Goal: Task Accomplishment & Management: Use online tool/utility

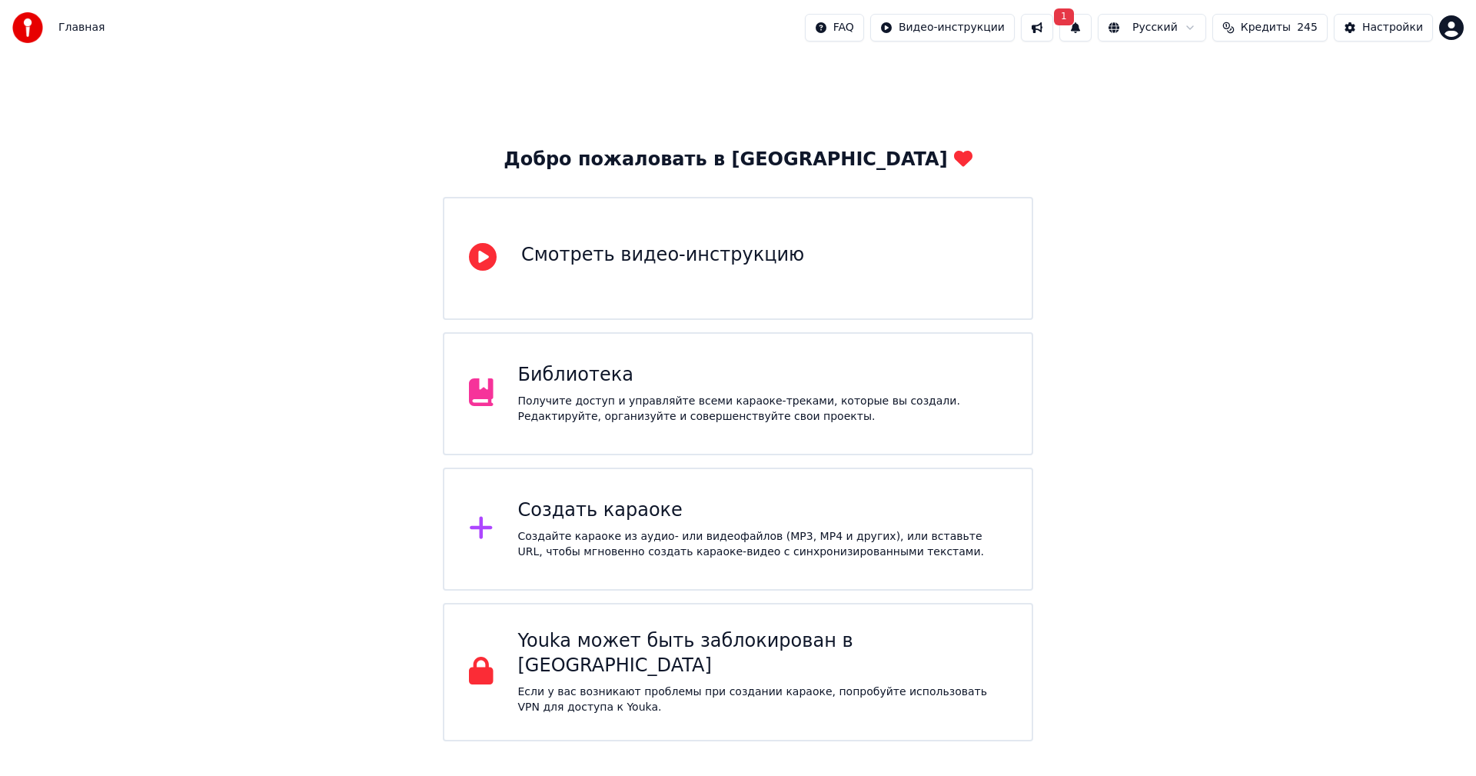
click at [626, 523] on div "Создать караоке Создайте караоке из аудио- или видеофайлов (MP3, MP4 и других),…" at bounding box center [763, 529] width 490 height 62
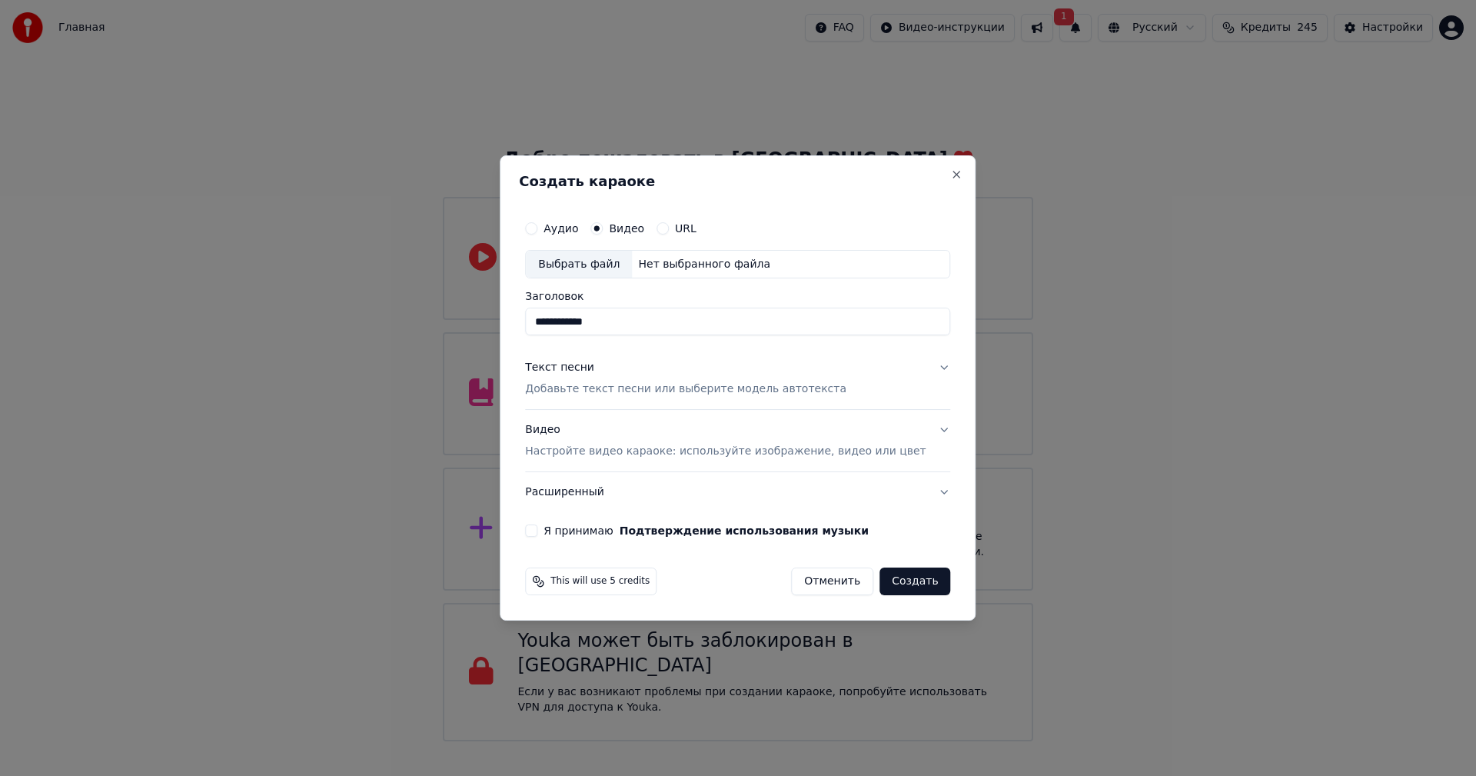
type input "**********"
click at [538, 231] on button "Аудио" at bounding box center [531, 228] width 12 height 12
click at [571, 322] on input "Заголовок" at bounding box center [737, 322] width 425 height 28
click at [923, 368] on button "Текст песни Добавьте текст песни или выберите модель автотекста" at bounding box center [737, 379] width 425 height 62
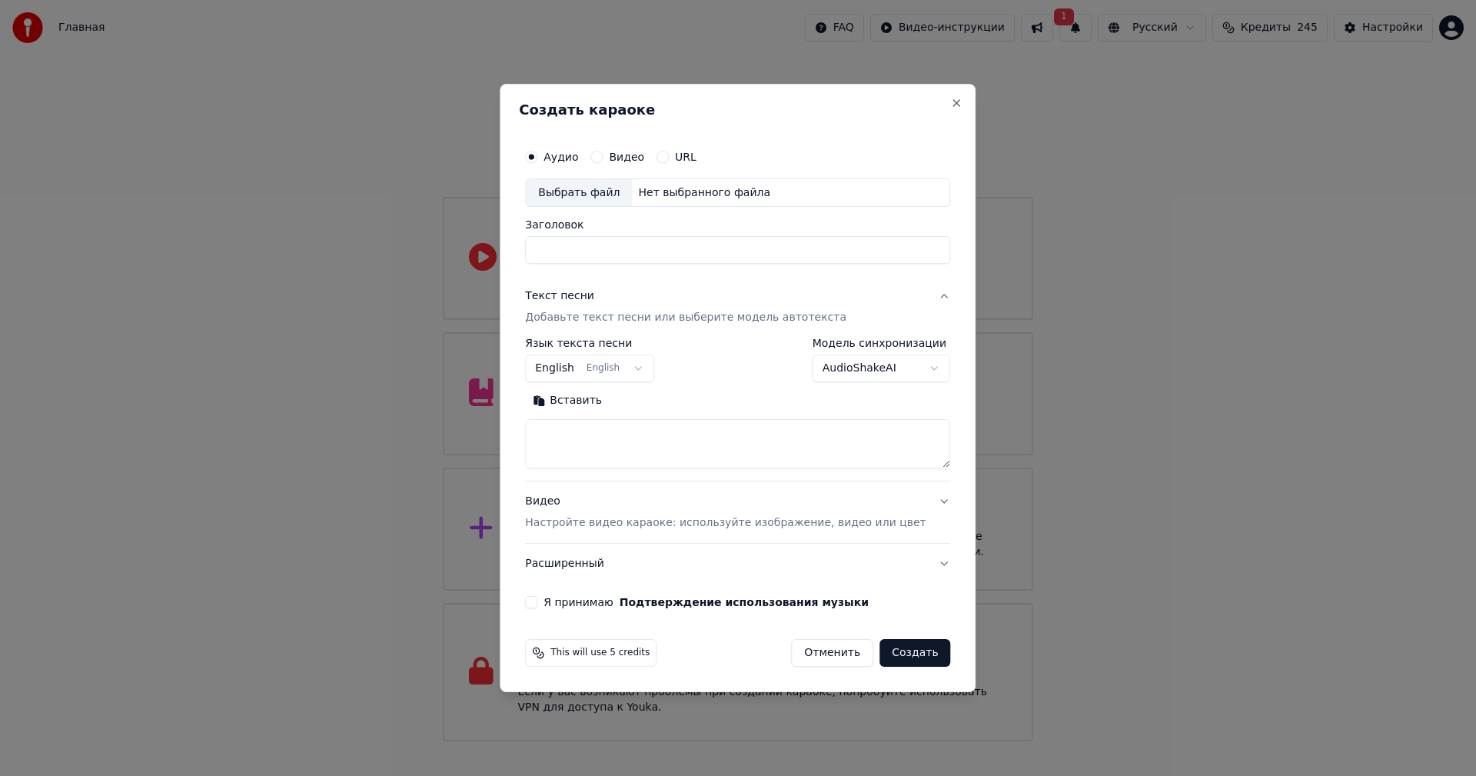
click at [648, 367] on button "English English" at bounding box center [589, 369] width 129 height 28
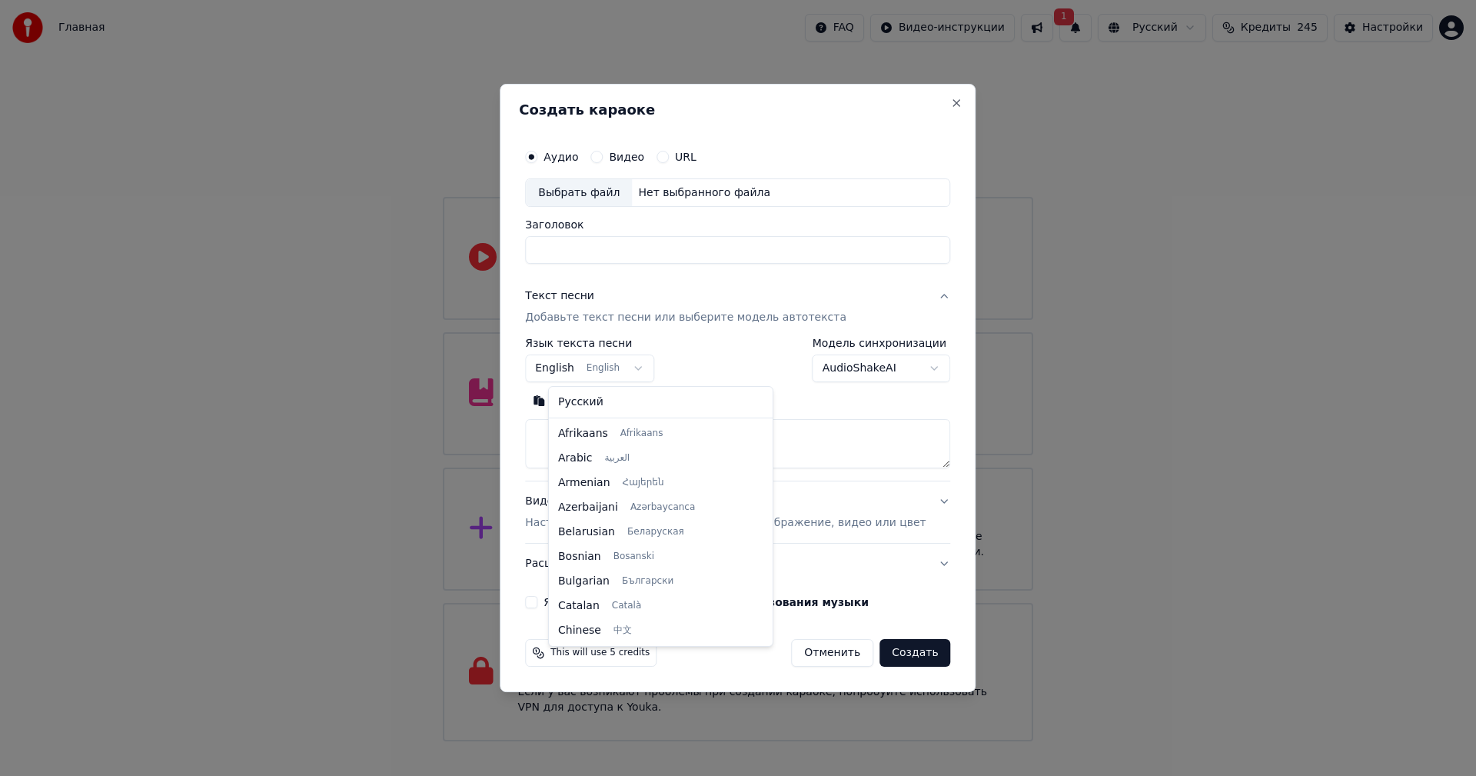
scroll to position [123, 0]
select select "**"
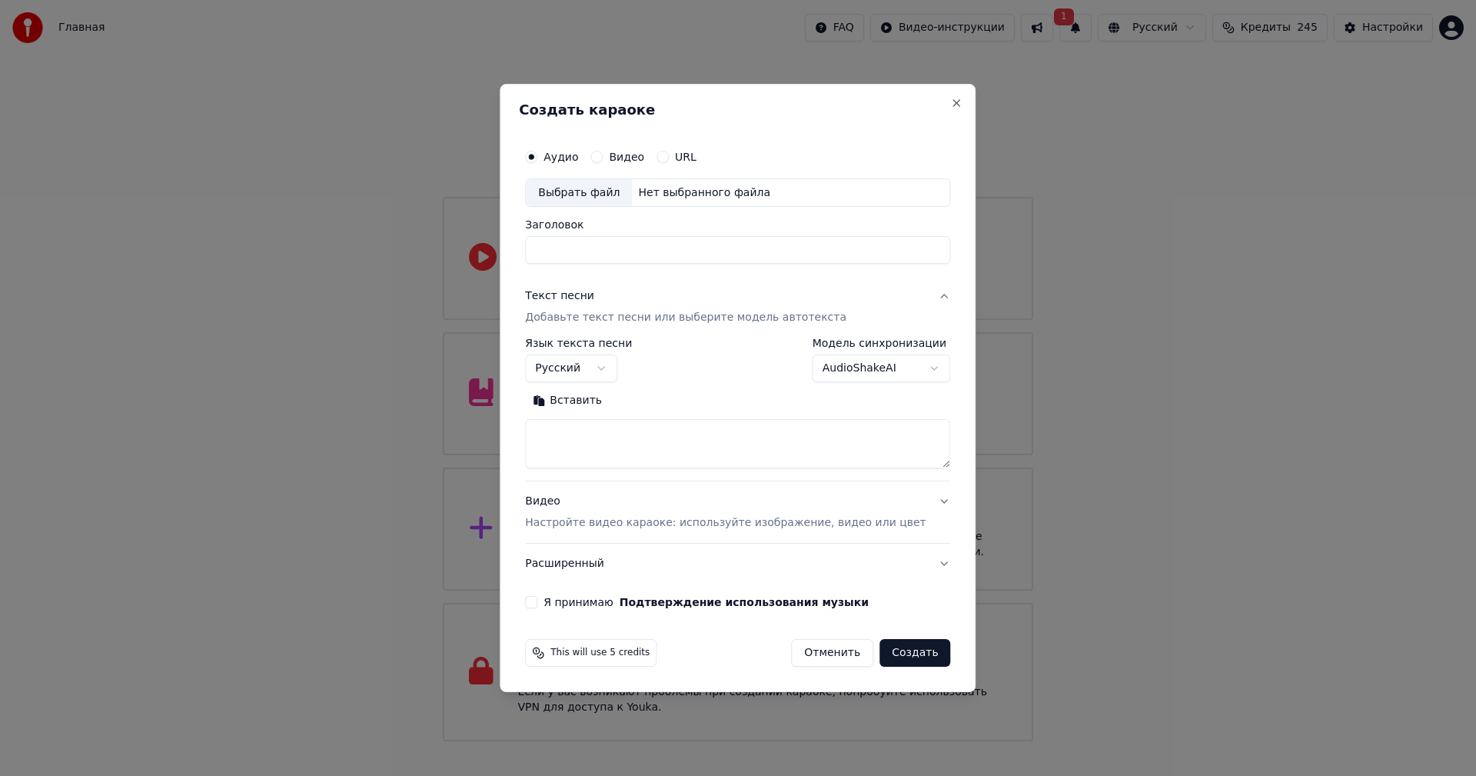
click at [578, 245] on input "Заголовок" at bounding box center [737, 251] width 425 height 28
click at [612, 188] on div "Выбрать файл" at bounding box center [579, 193] width 106 height 28
drag, startPoint x: 728, startPoint y: 247, endPoint x: 528, endPoint y: 257, distance: 200.9
click at [528, 257] on div "**********" at bounding box center [738, 388] width 476 height 609
type input "**********"
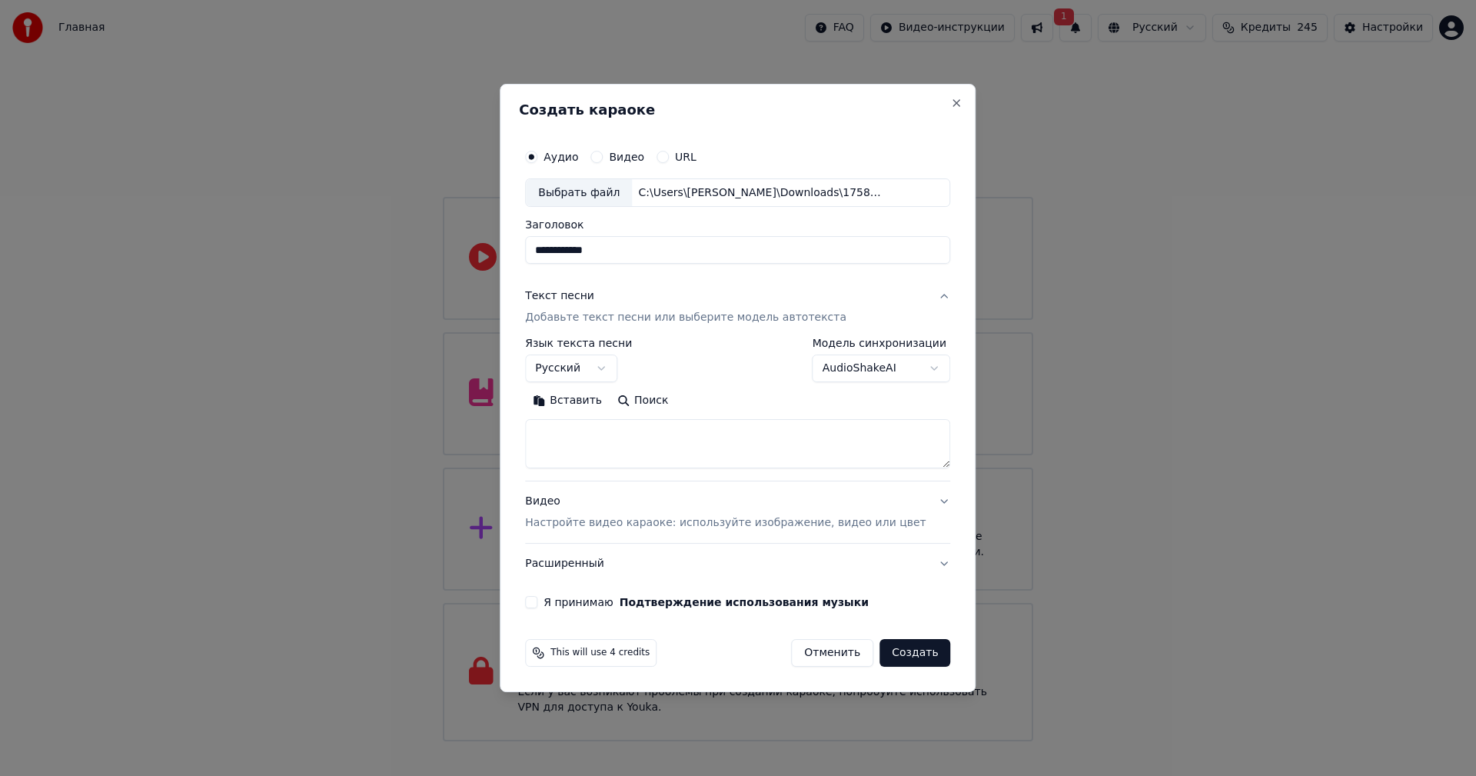
click at [918, 561] on button "Расширенный" at bounding box center [737, 564] width 425 height 40
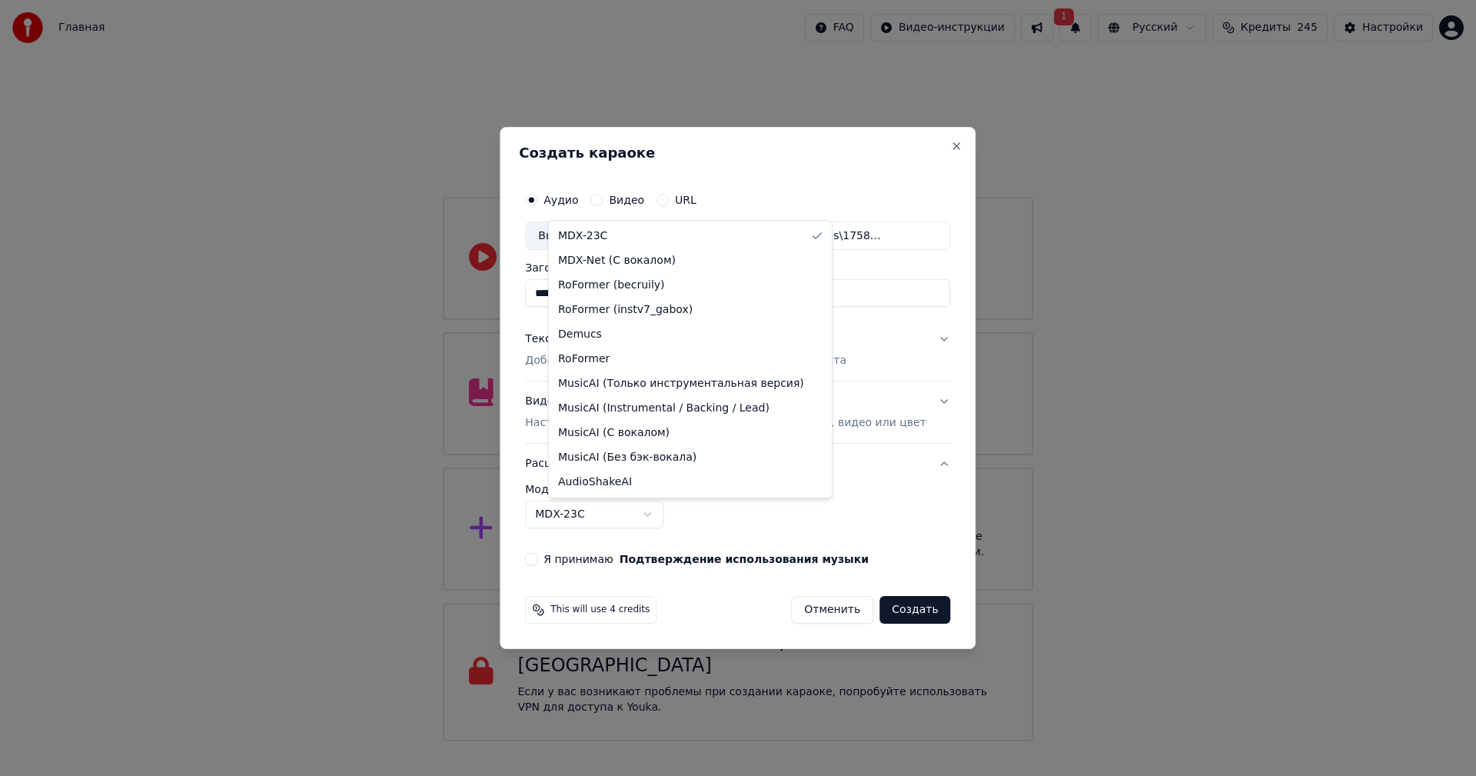
click at [671, 516] on body "Главная FAQ Видео-инструкции 1 Русский Кредиты 245 Настройки Добро пожаловать в…" at bounding box center [738, 370] width 1476 height 741
click at [784, 520] on body "Главная FAQ Видео-инструкции 1 Русский Кредиты 245 Настройки Добро пожаловать в…" at bounding box center [738, 370] width 1476 height 741
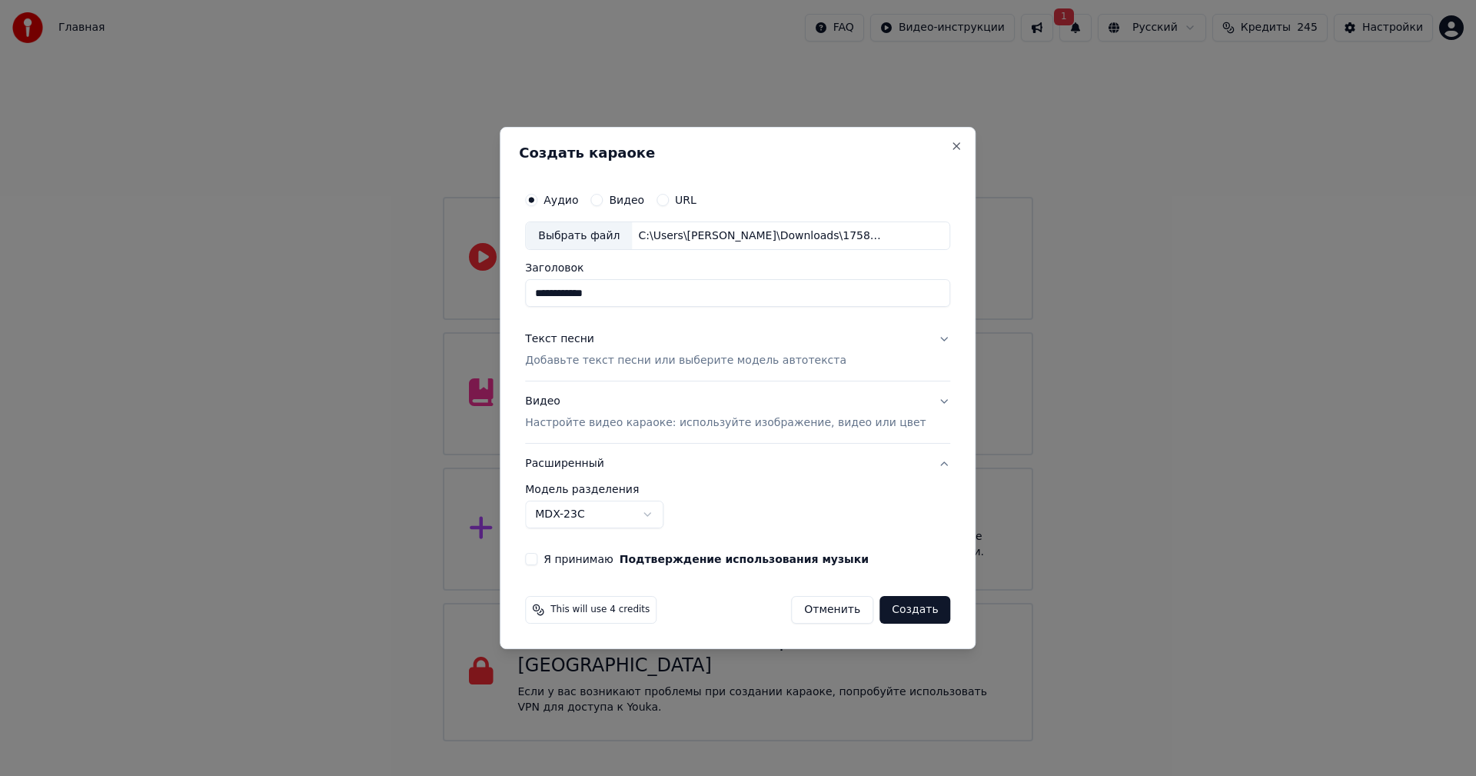
click at [538, 560] on button "Я принимаю Подтверждение использования музыки" at bounding box center [531, 559] width 12 height 12
click at [897, 611] on button "Создать" at bounding box center [915, 610] width 71 height 28
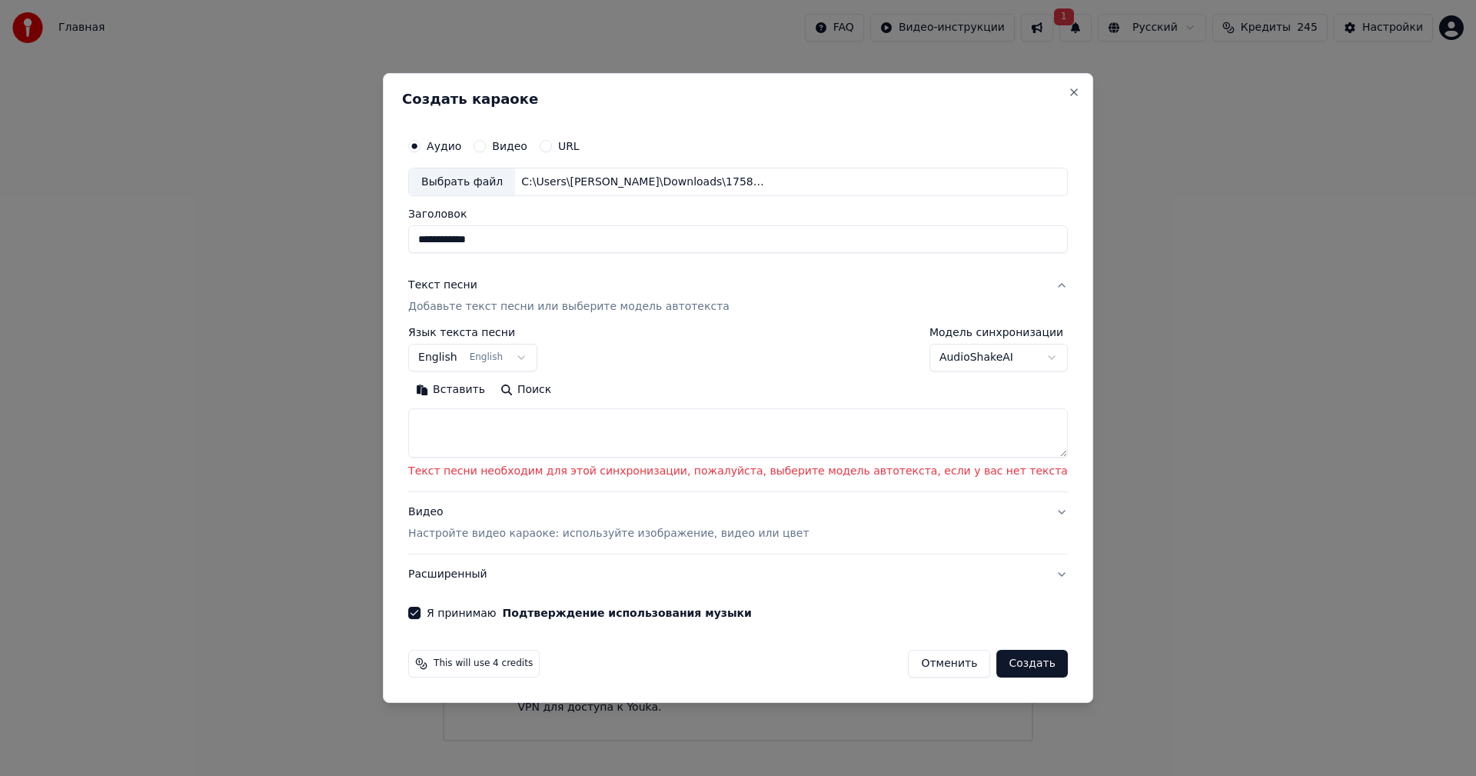
click at [929, 423] on textarea at bounding box center [738, 433] width 660 height 49
click at [631, 307] on p "Добавьте текст песни или выберите модель автотекста" at bounding box center [568, 307] width 321 height 15
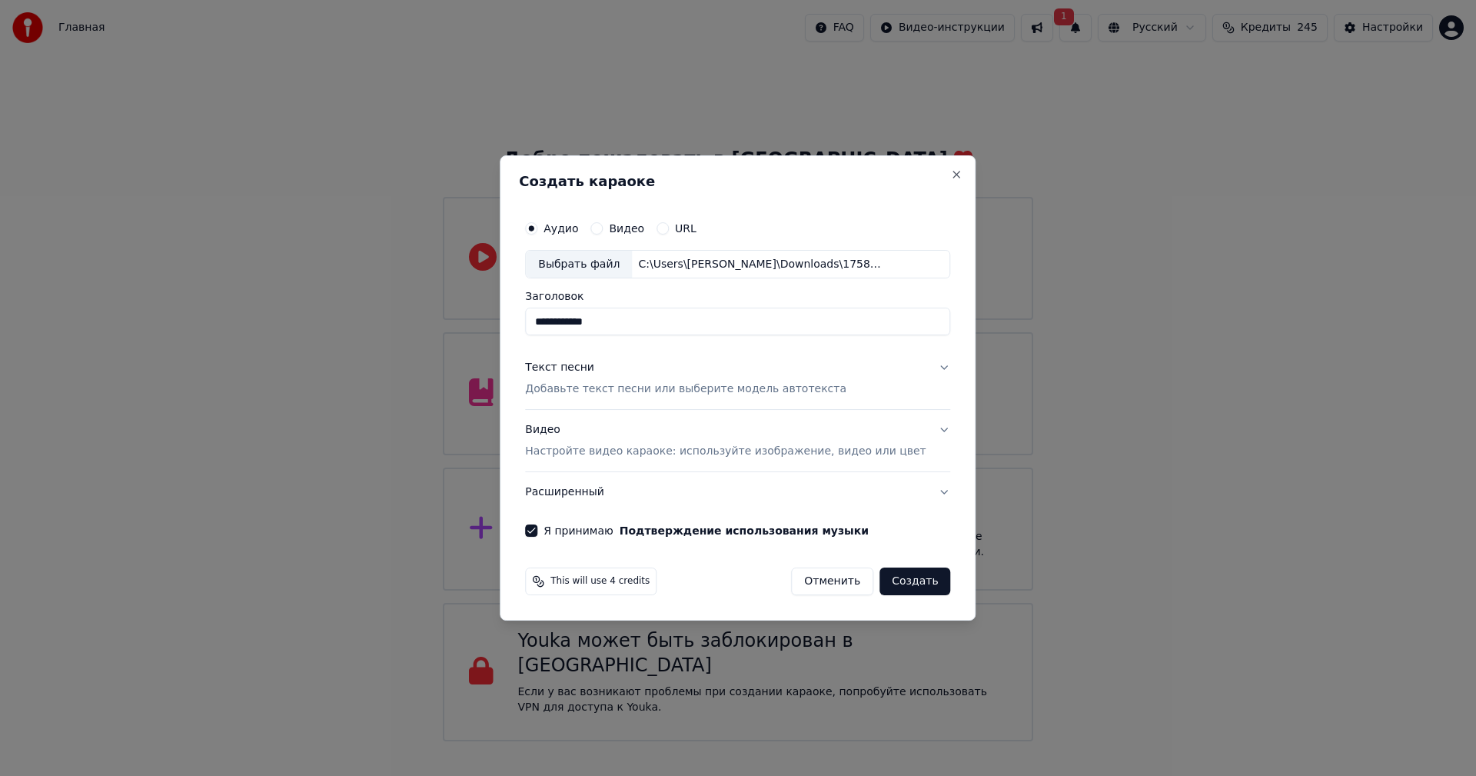
click at [785, 390] on p "Добавьте текст песни или выберите модель автотекста" at bounding box center [685, 389] width 321 height 15
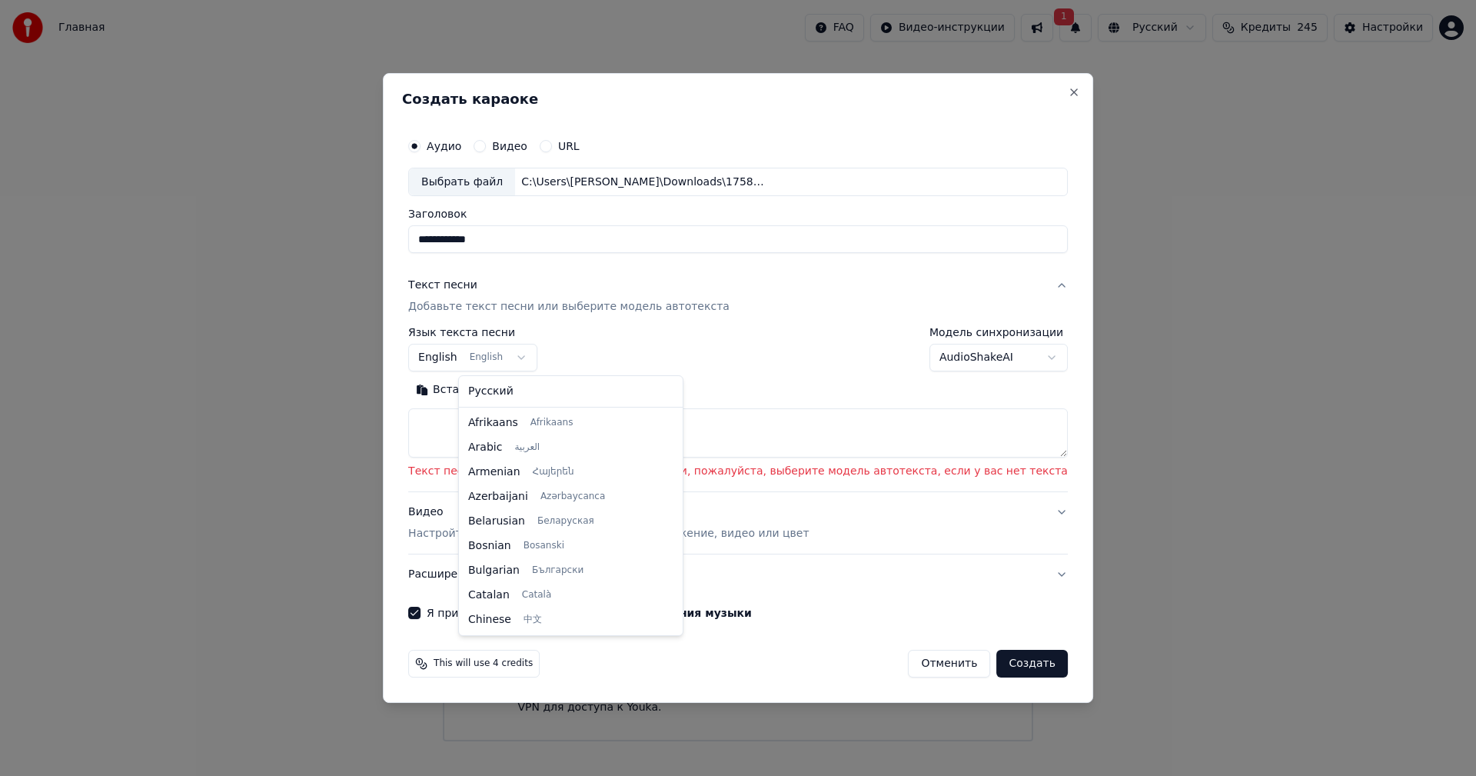
click at [560, 354] on body "Главная FAQ Видео-инструкции 1 Русский Кредиты 245 Настройки Добро пожаловать в…" at bounding box center [738, 370] width 1476 height 741
select select "**"
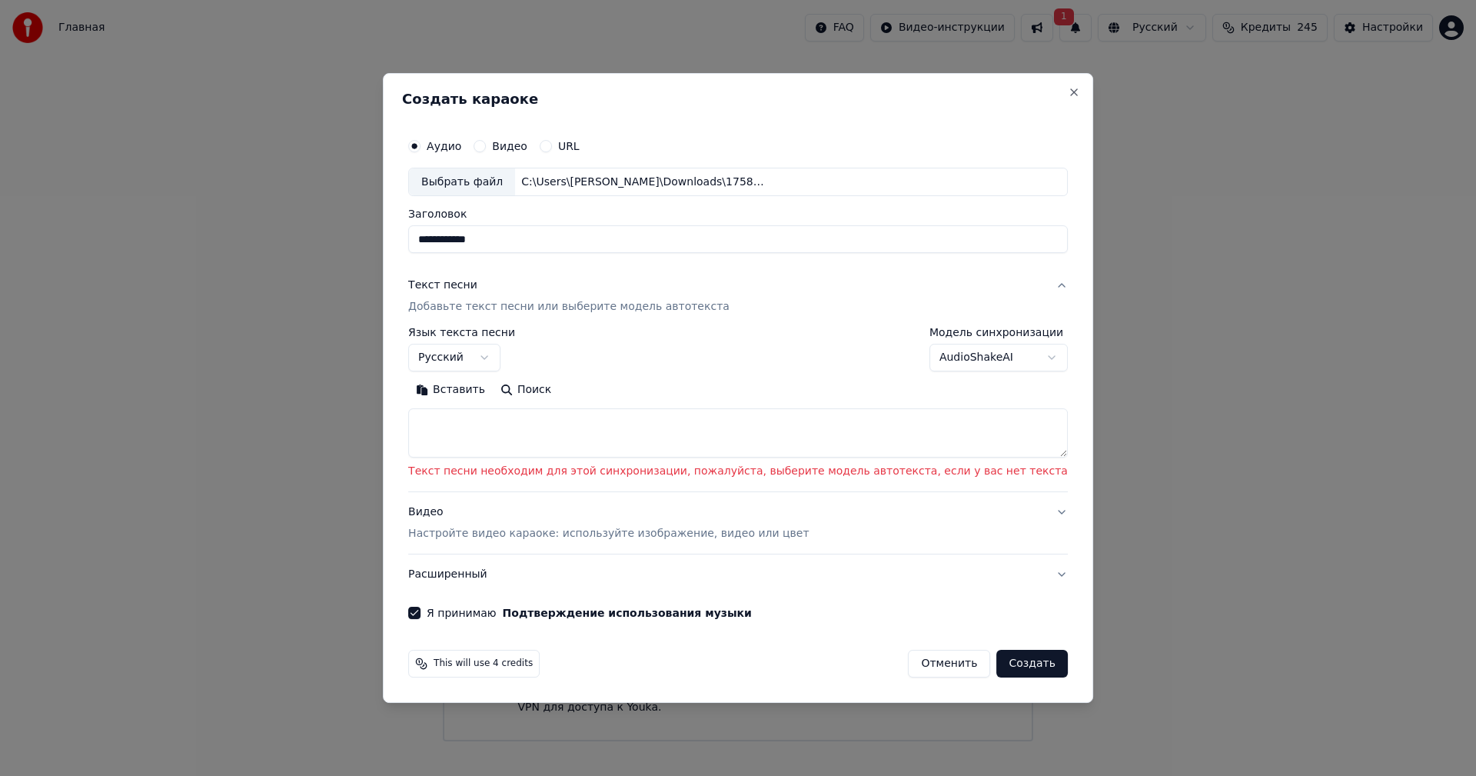
click at [577, 182] on div "C:\Users\[PERSON_NAME]\Downloads\1758801244_68d52d5c356e5.mp3" at bounding box center [645, 182] width 261 height 15
click at [485, 185] on div "Выбрать файл" at bounding box center [462, 182] width 106 height 28
drag, startPoint x: 624, startPoint y: 235, endPoint x: 430, endPoint y: 242, distance: 194.7
click at [430, 242] on body "Главная FAQ Видео-инструкции 1 Русский Кредиты 245 Настройки Добро пожаловать в…" at bounding box center [738, 370] width 1476 height 741
type input "**********"
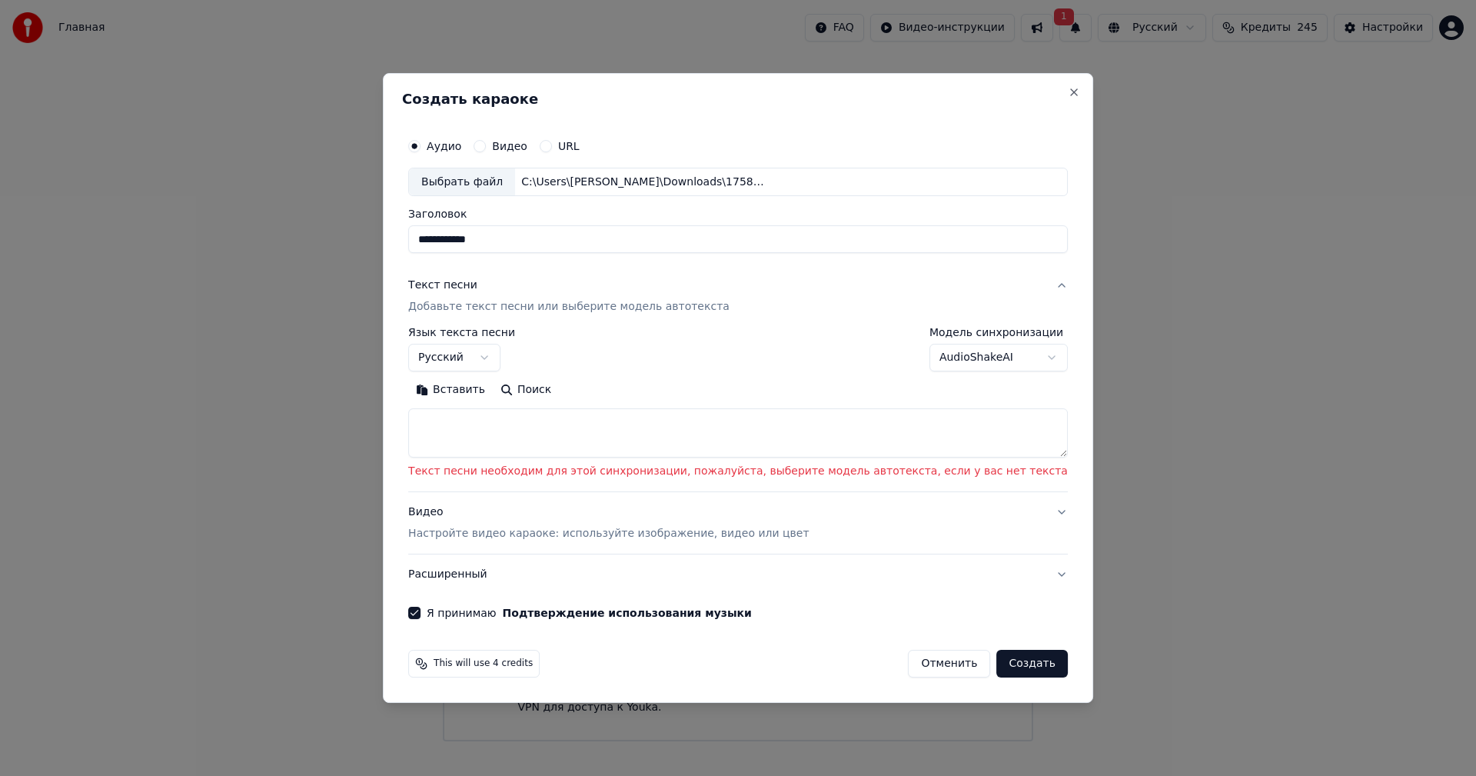
click at [473, 424] on textarea at bounding box center [738, 433] width 660 height 49
click at [492, 390] on button "Вставить" at bounding box center [450, 390] width 85 height 25
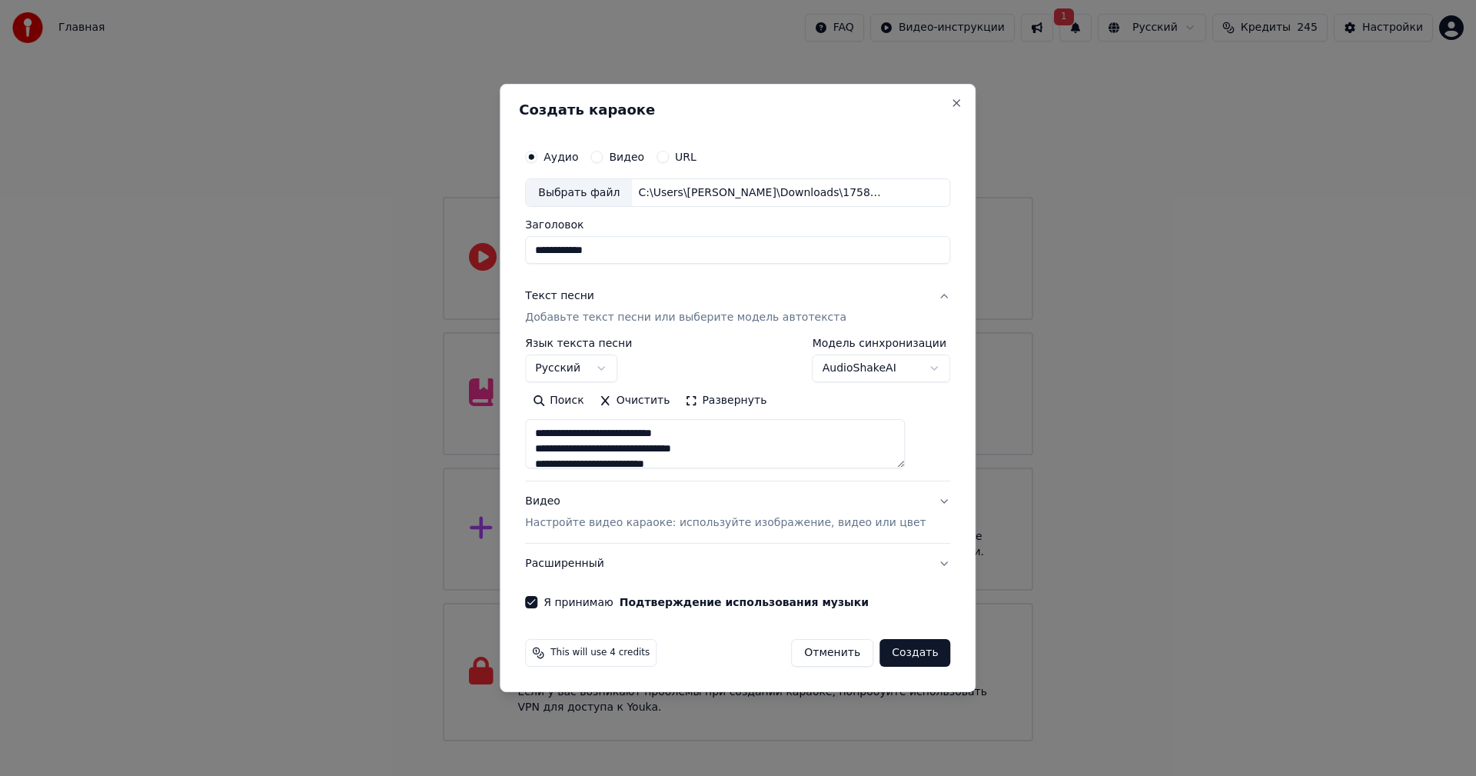
click at [731, 400] on button "Развернуть" at bounding box center [725, 401] width 97 height 25
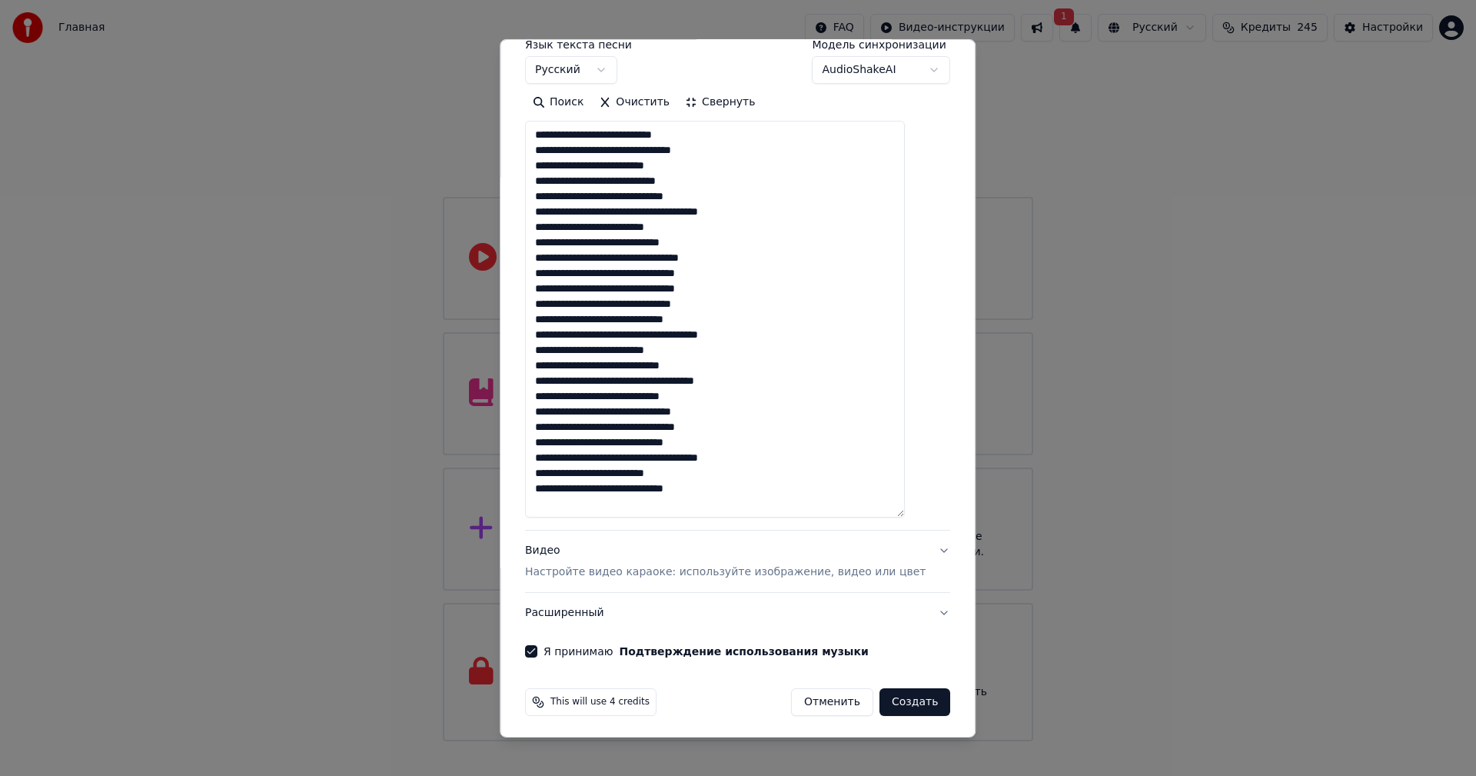
scroll to position [258, 0]
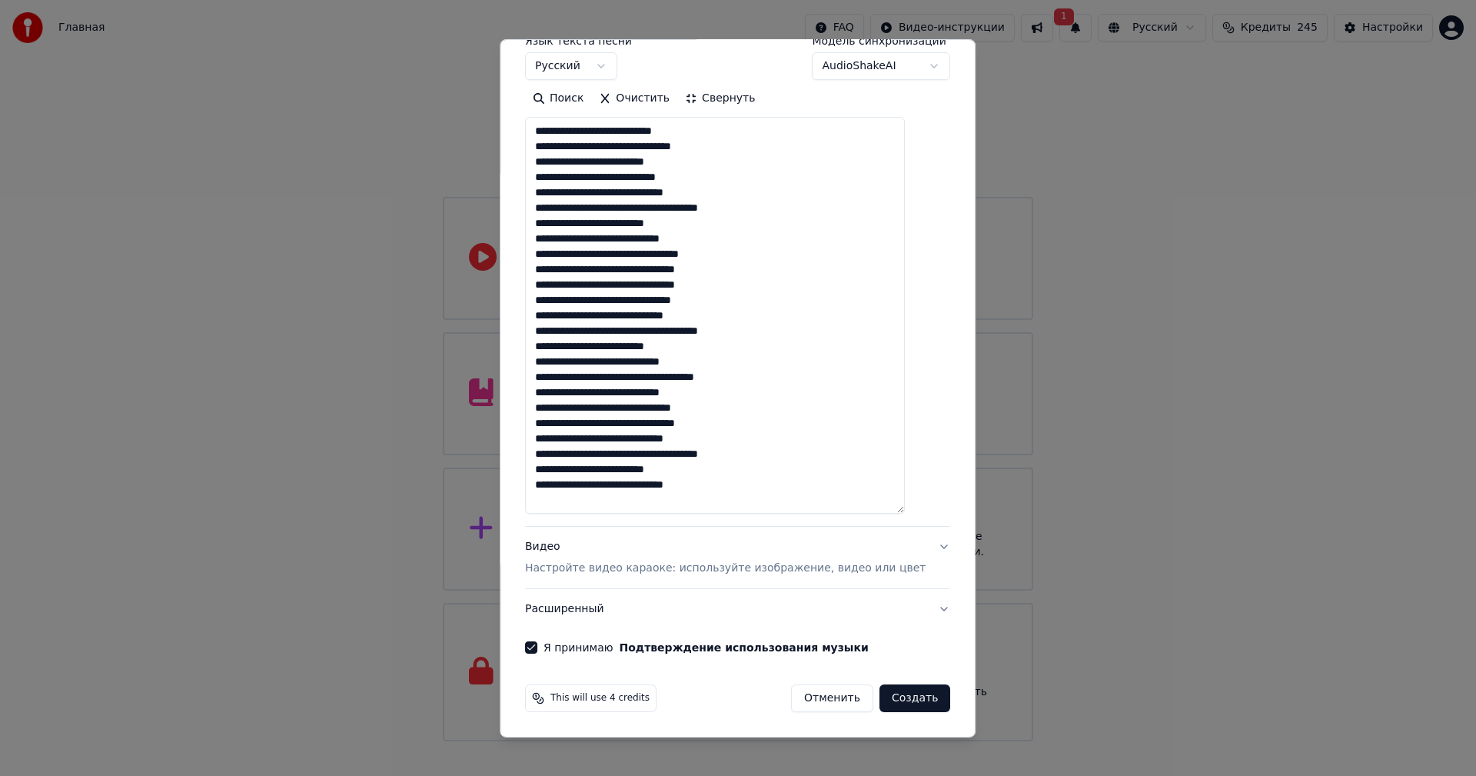
click at [887, 691] on button "Создать" at bounding box center [915, 698] width 71 height 28
type textarea "**********"
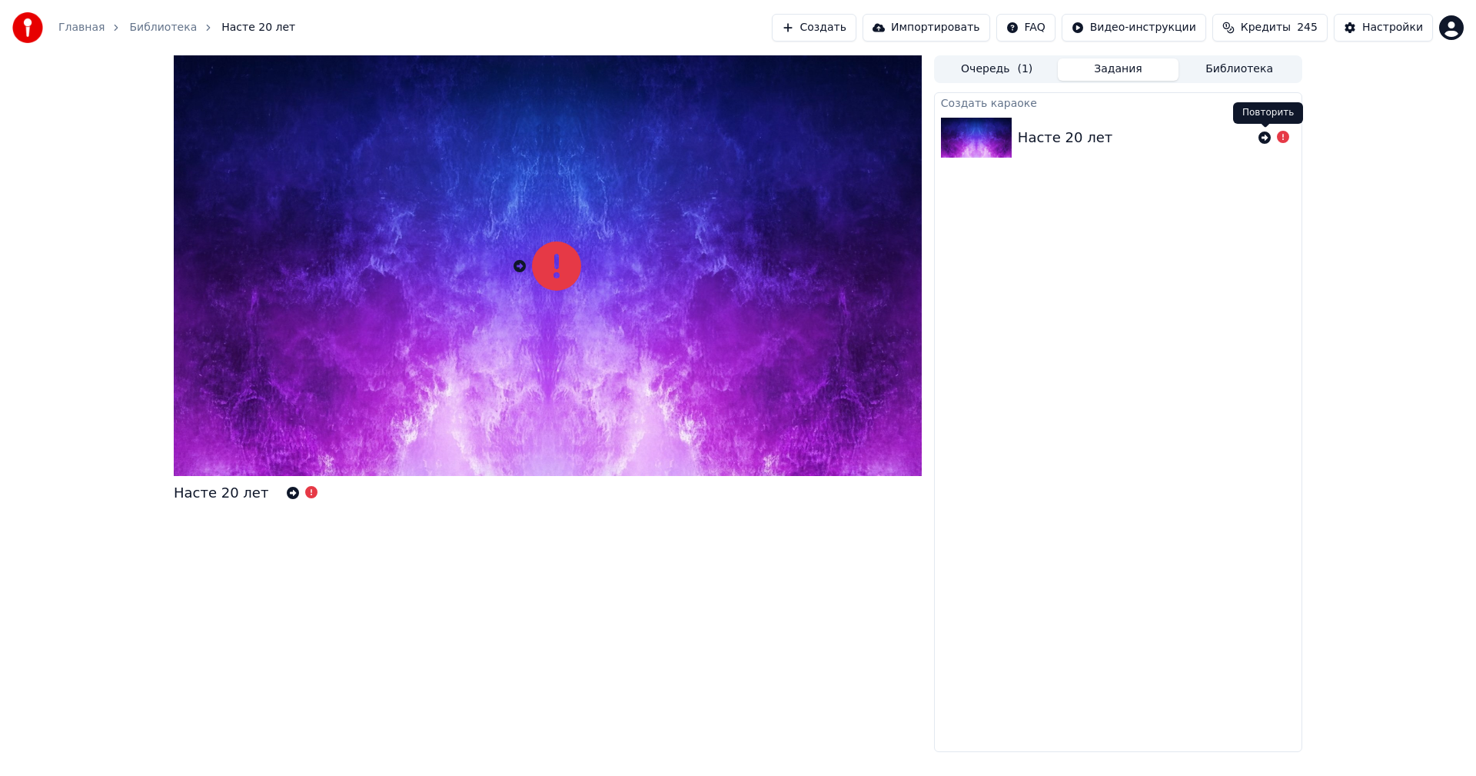
click at [1261, 135] on icon at bounding box center [1265, 137] width 12 height 12
click at [990, 62] on button "Очередь ( 1 )" at bounding box center [997, 69] width 121 height 22
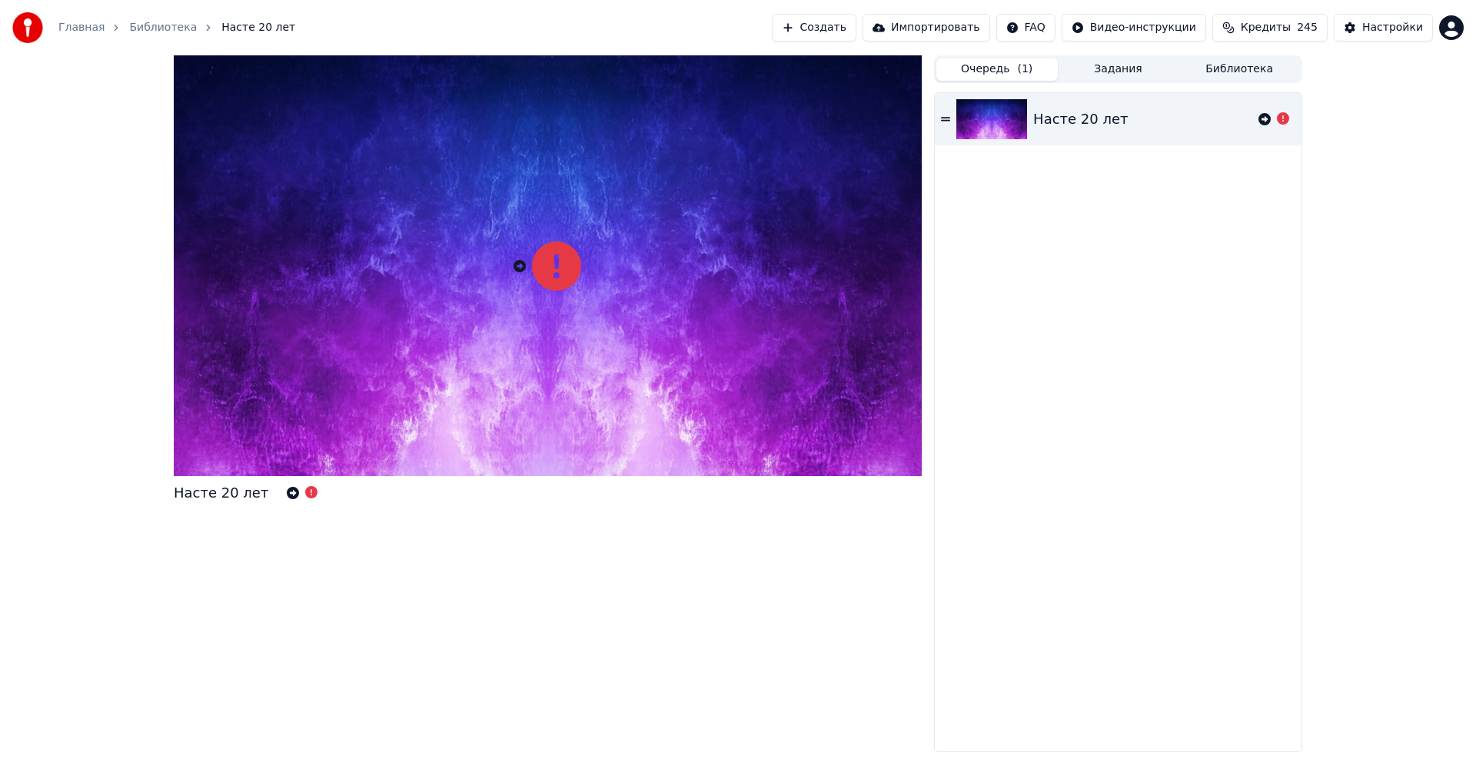
click at [946, 119] on icon at bounding box center [945, 119] width 9 height 11
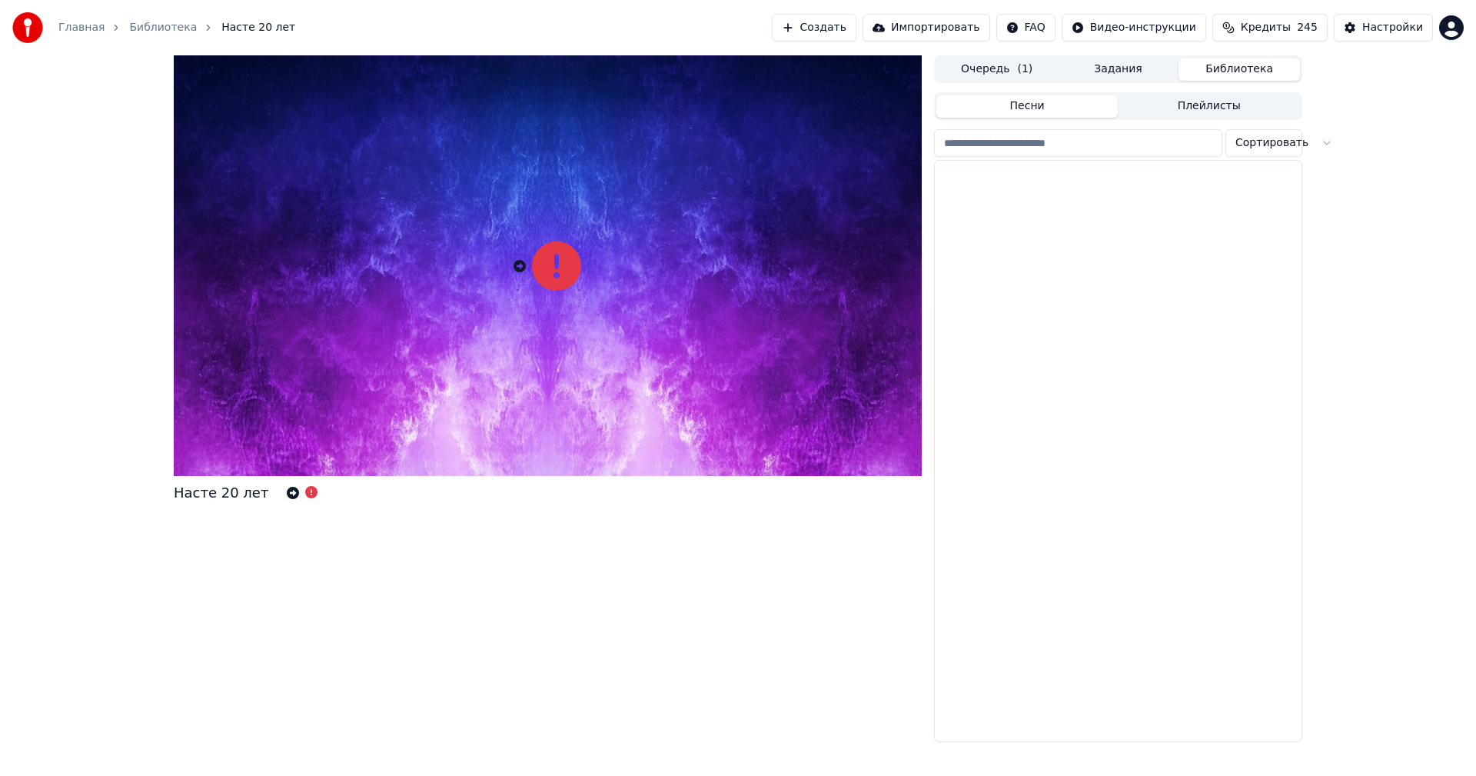
click at [1224, 66] on button "Библиотека" at bounding box center [1239, 69] width 121 height 22
click at [995, 106] on button "Песни" at bounding box center [1028, 106] width 182 height 22
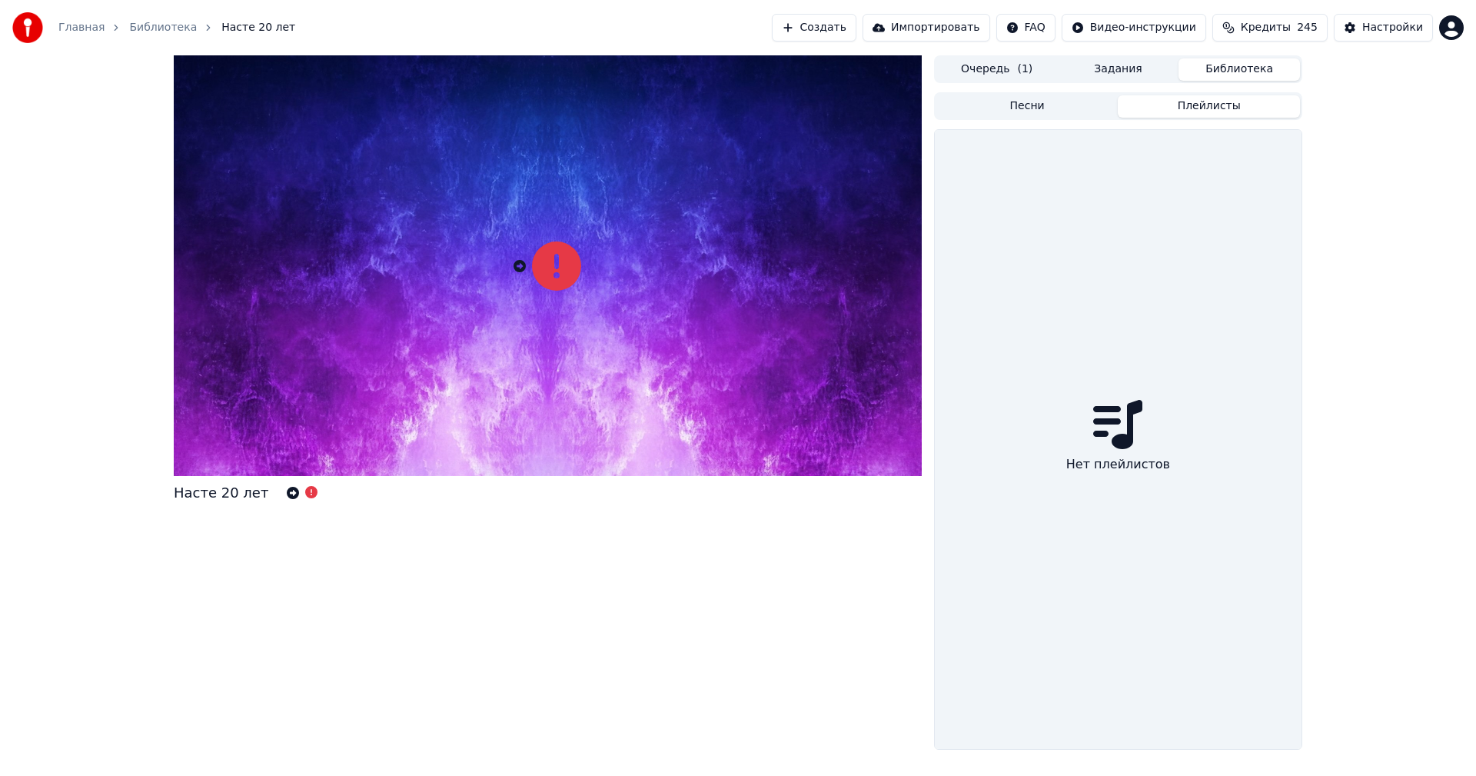
click at [1183, 97] on button "Плейлисты" at bounding box center [1209, 106] width 182 height 22
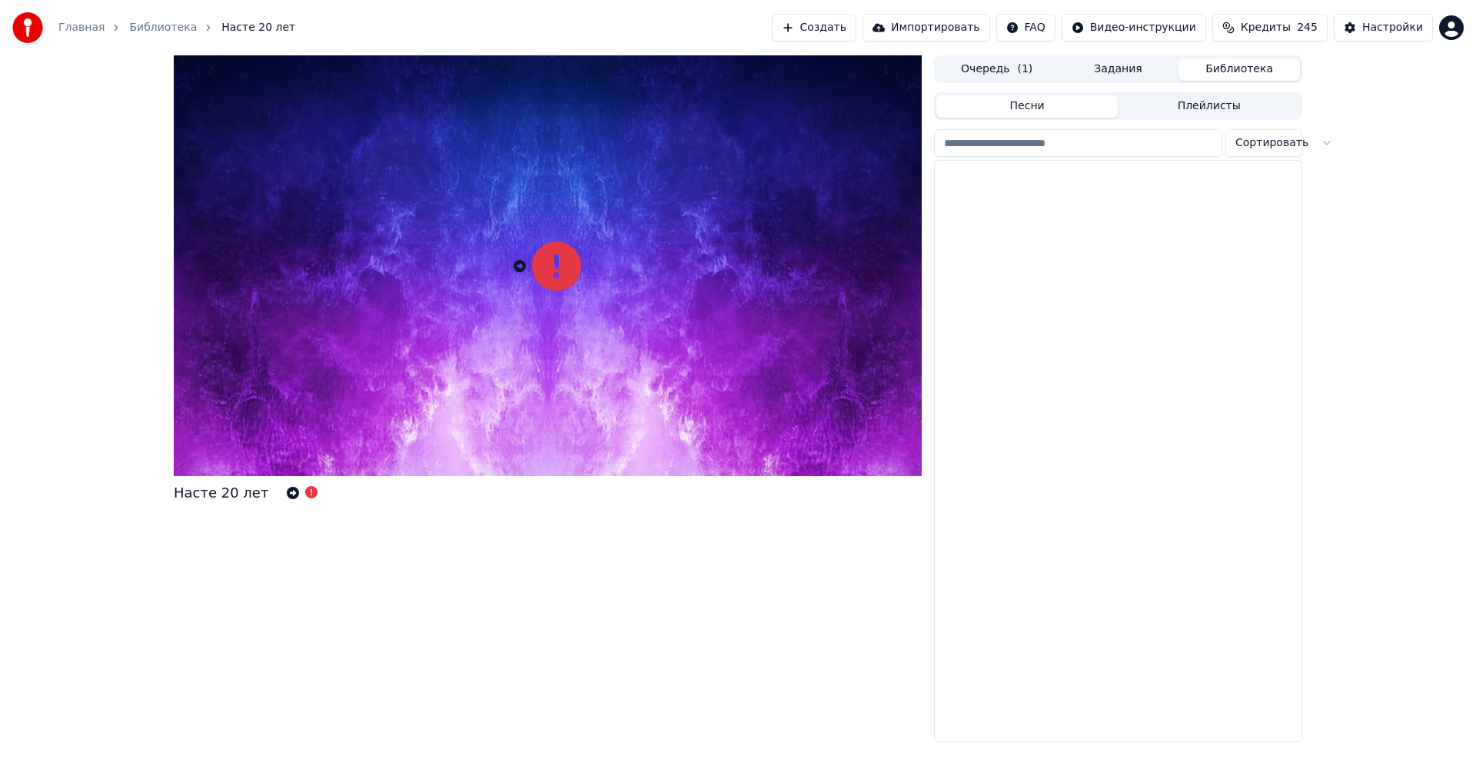
click at [1009, 113] on button "Песни" at bounding box center [1028, 106] width 182 height 22
click at [1003, 74] on button "Очередь ( 1 )" at bounding box center [997, 69] width 121 height 22
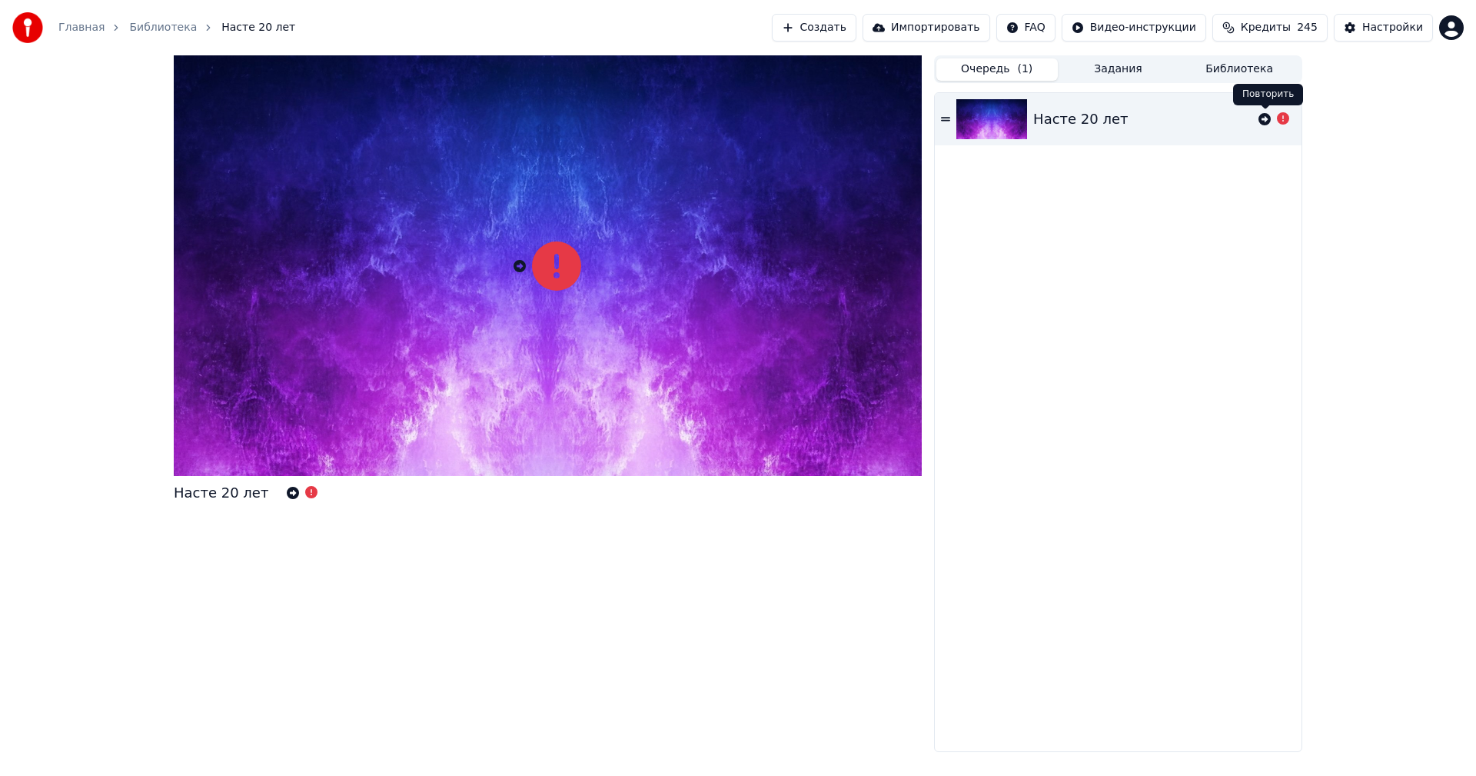
click at [1267, 119] on icon at bounding box center [1265, 119] width 12 height 12
click at [340, 538] on div "Насте 20 лет" at bounding box center [548, 403] width 748 height 697
